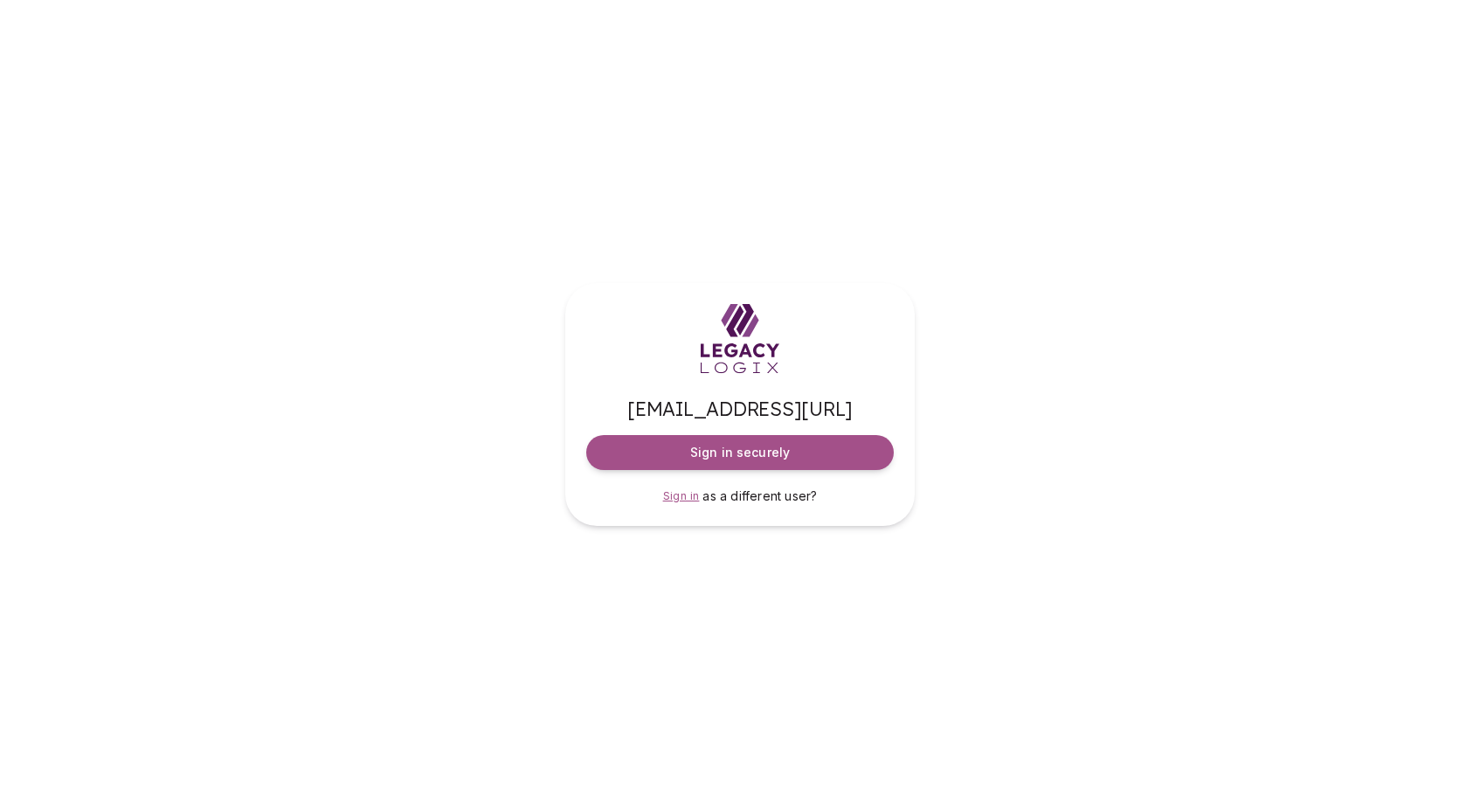
click at [686, 494] on span "Sign in" at bounding box center [681, 495] width 37 height 13
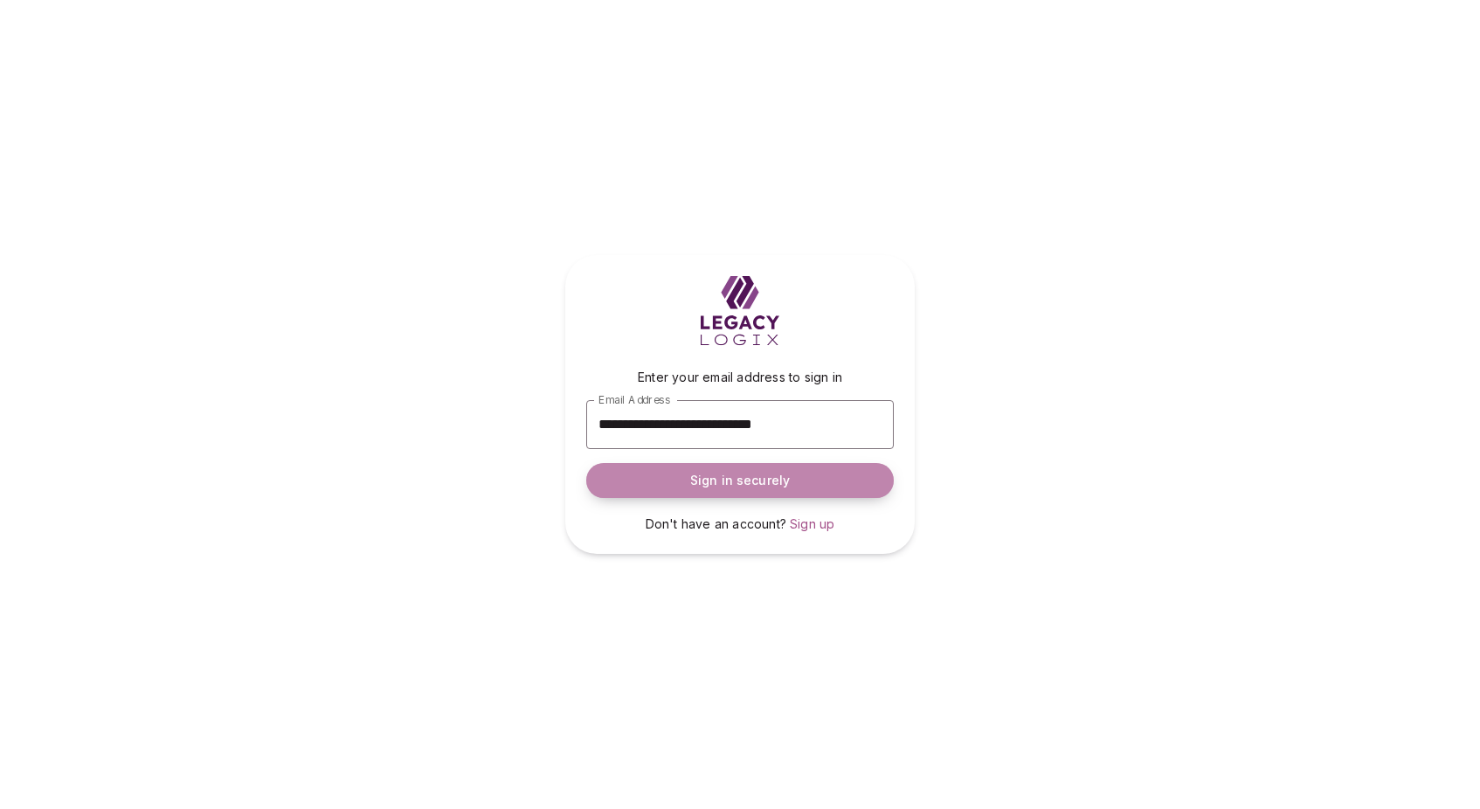
click at [720, 485] on span "Sign in securely" at bounding box center [740, 480] width 100 height 17
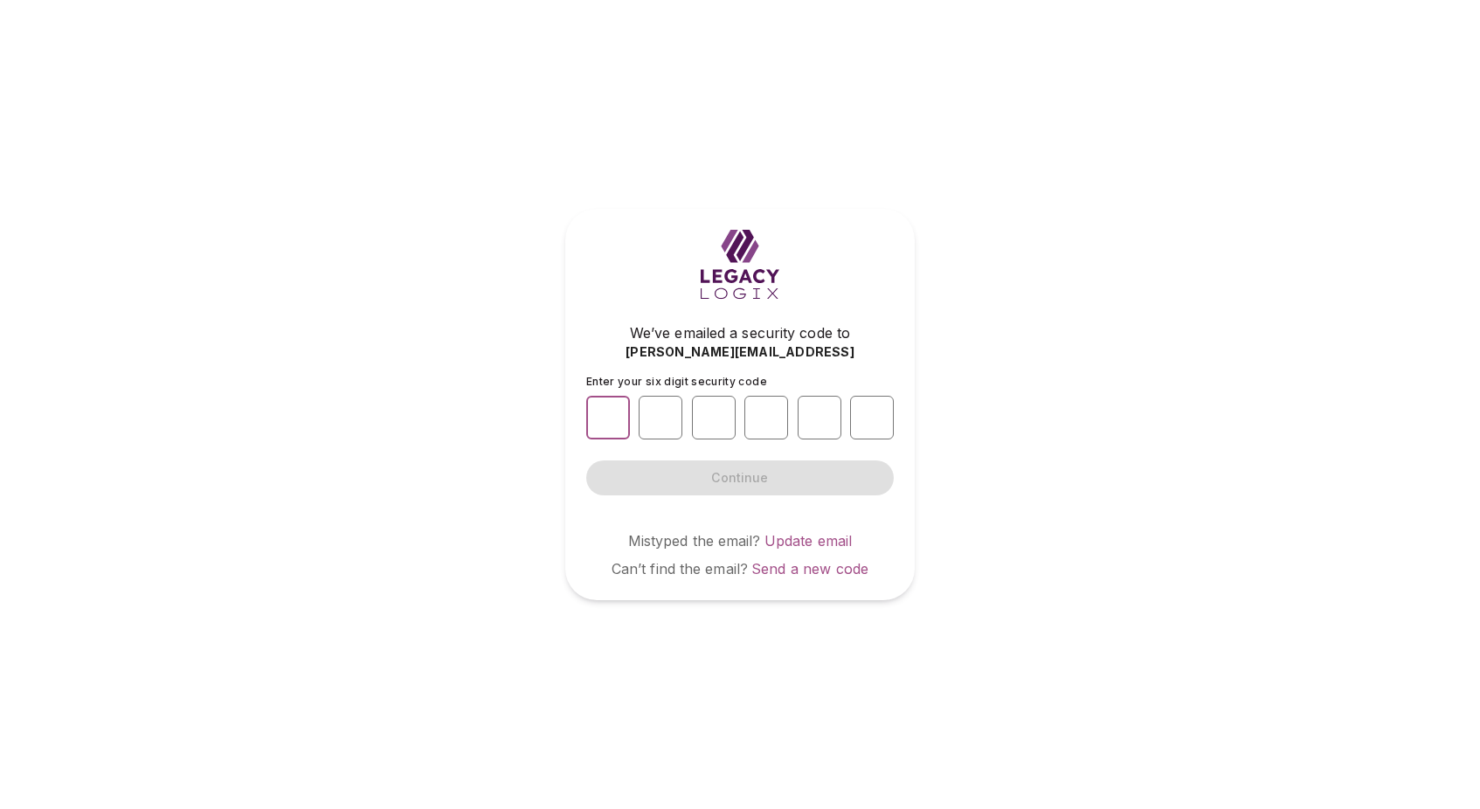
click at [611, 419] on input "number" at bounding box center [608, 418] width 44 height 44
type input "*"
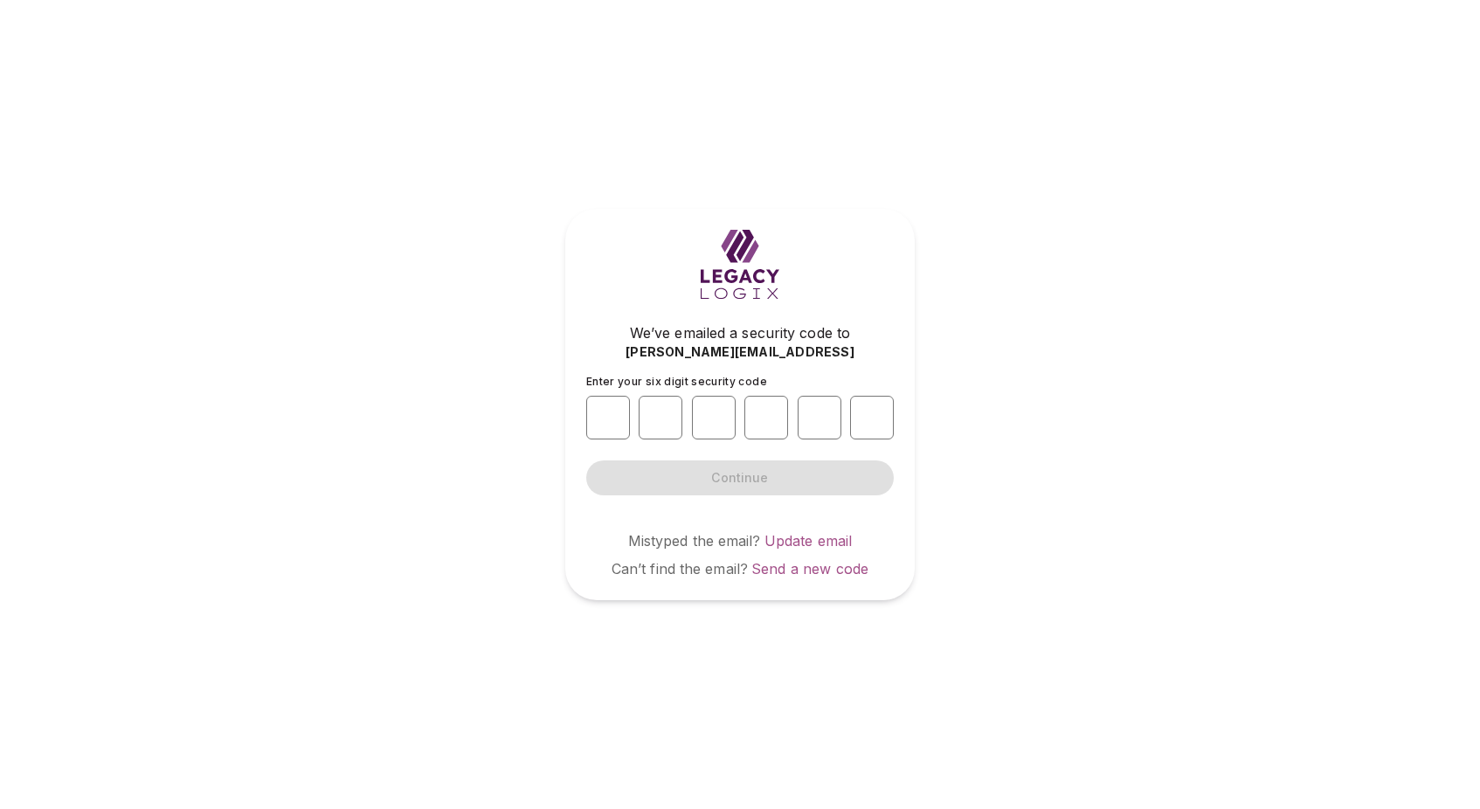
type input "*"
